Goal: Find specific page/section: Find specific page/section

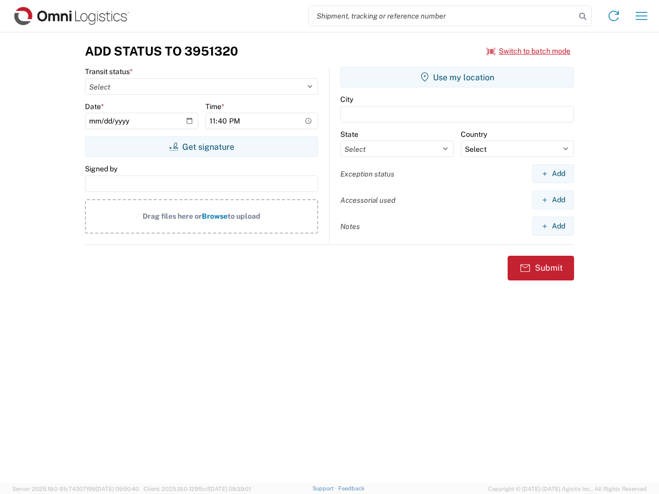
click at [442, 16] on input "search" at bounding box center [442, 16] width 267 height 20
click at [582, 16] on icon at bounding box center [582, 16] width 14 height 14
click at [613, 16] on icon at bounding box center [613, 16] width 16 height 16
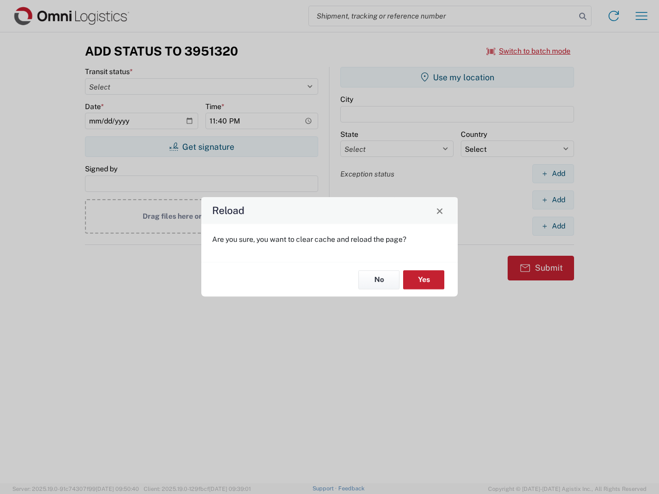
click at [528, 51] on div "Reload Are you sure, you want to clear cache and reload the page? No Yes" at bounding box center [329, 247] width 659 height 494
click at [201, 147] on div "Reload Are you sure, you want to clear cache and reload the page? No Yes" at bounding box center [329, 247] width 659 height 494
click at [457, 77] on div "Reload Are you sure, you want to clear cache and reload the page? No Yes" at bounding box center [329, 247] width 659 height 494
click at [553, 173] on div "Reload Are you sure, you want to clear cache and reload the page? No Yes" at bounding box center [329, 247] width 659 height 494
click at [553, 200] on div "Reload Are you sure, you want to clear cache and reload the page? No Yes" at bounding box center [329, 247] width 659 height 494
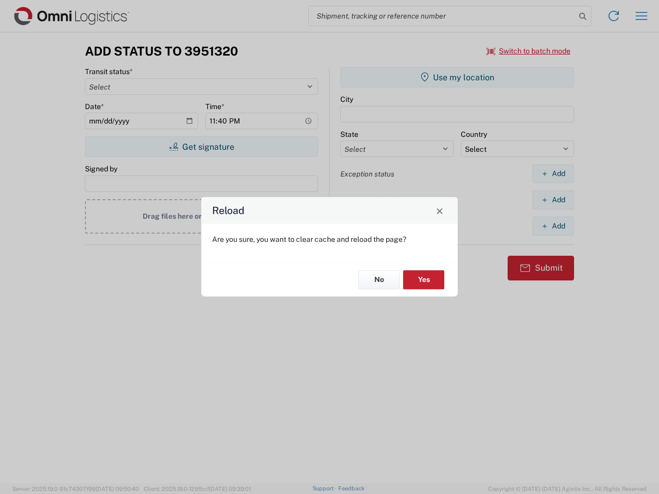
click at [553, 226] on div "Reload Are you sure, you want to clear cache and reload the page? No Yes" at bounding box center [329, 247] width 659 height 494
